Goal: Task Accomplishment & Management: Manage account settings

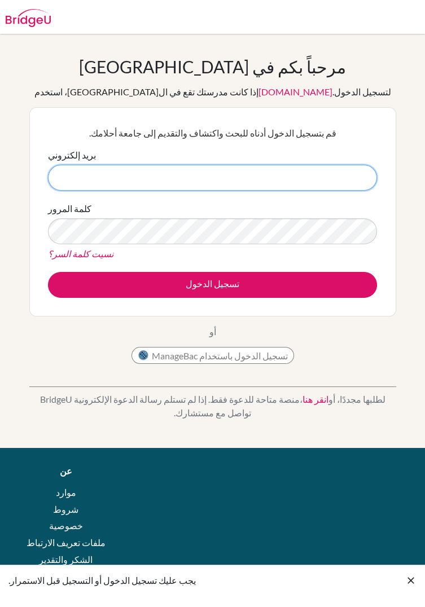
click at [94, 174] on input "بريد إلكتروني" at bounding box center [212, 178] width 329 height 26
type input "[EMAIL_ADDRESS][DOMAIN_NAME]"
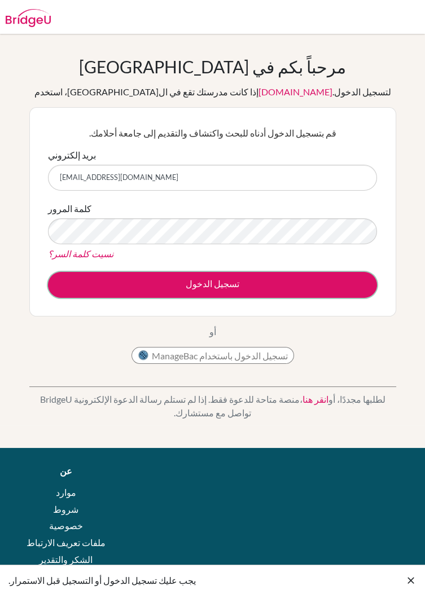
click at [352, 290] on button "تسجيل الدخول" at bounding box center [212, 285] width 329 height 26
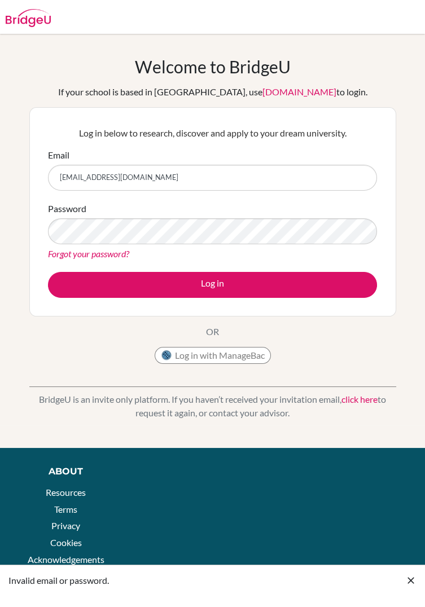
click at [68, 213] on label "Password" at bounding box center [67, 209] width 38 height 14
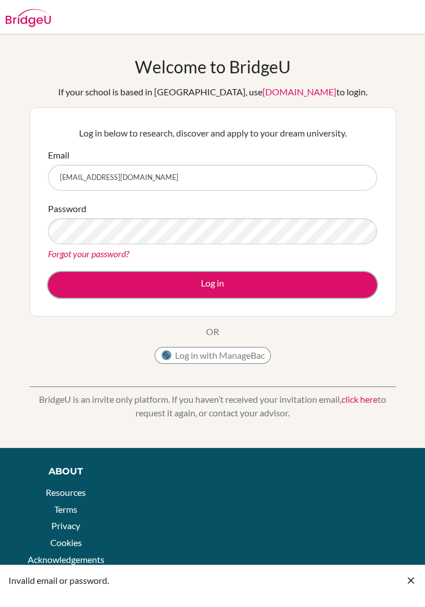
click at [360, 275] on button "Log in" at bounding box center [212, 285] width 329 height 26
